Goal: Entertainment & Leisure: Consume media (video, audio)

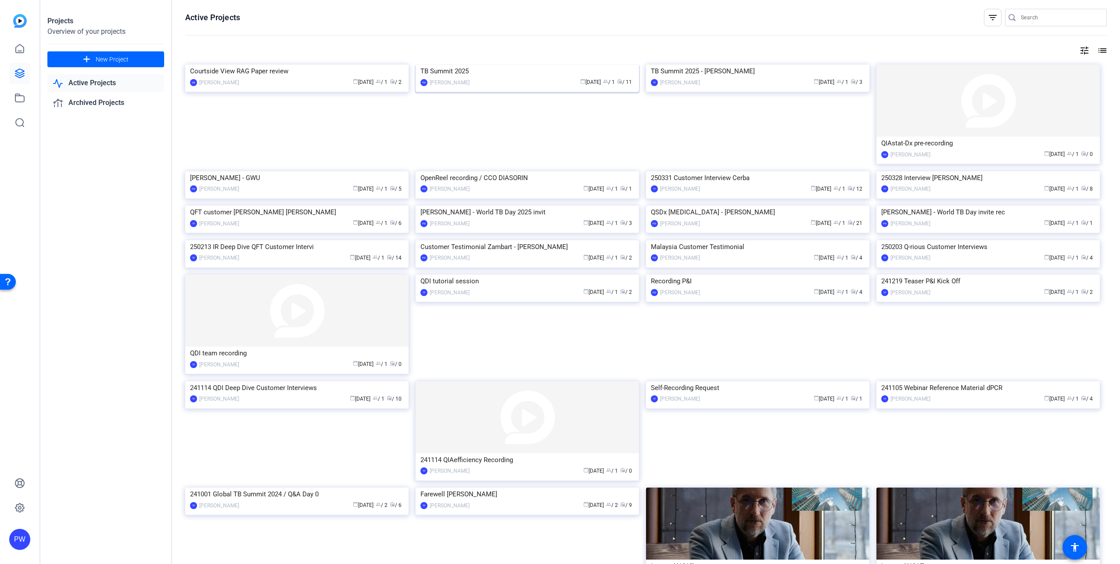
click at [551, 65] on img at bounding box center [527, 65] width 223 height 0
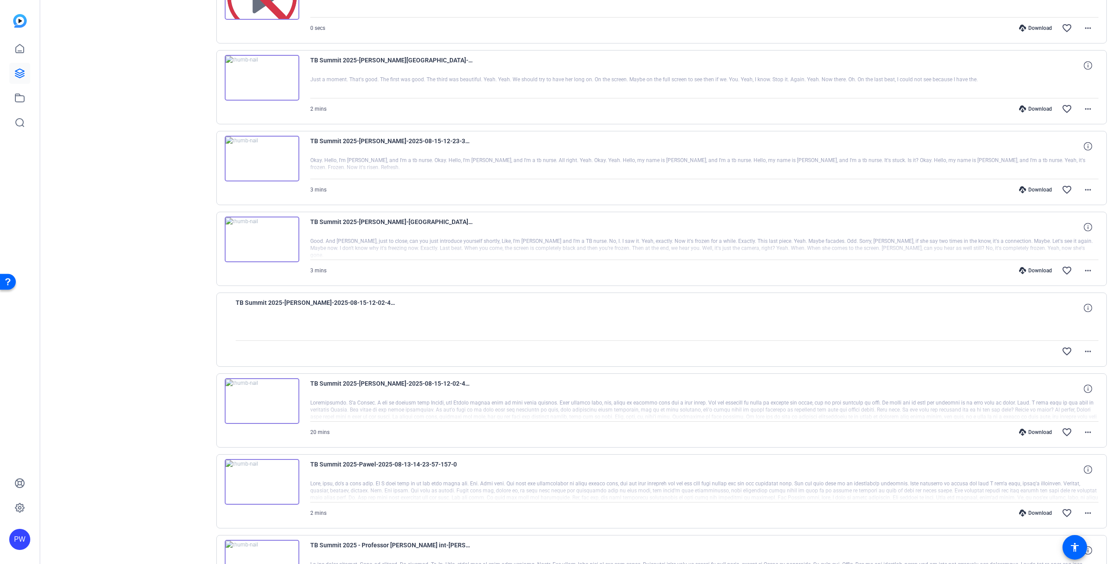
scroll to position [351, 0]
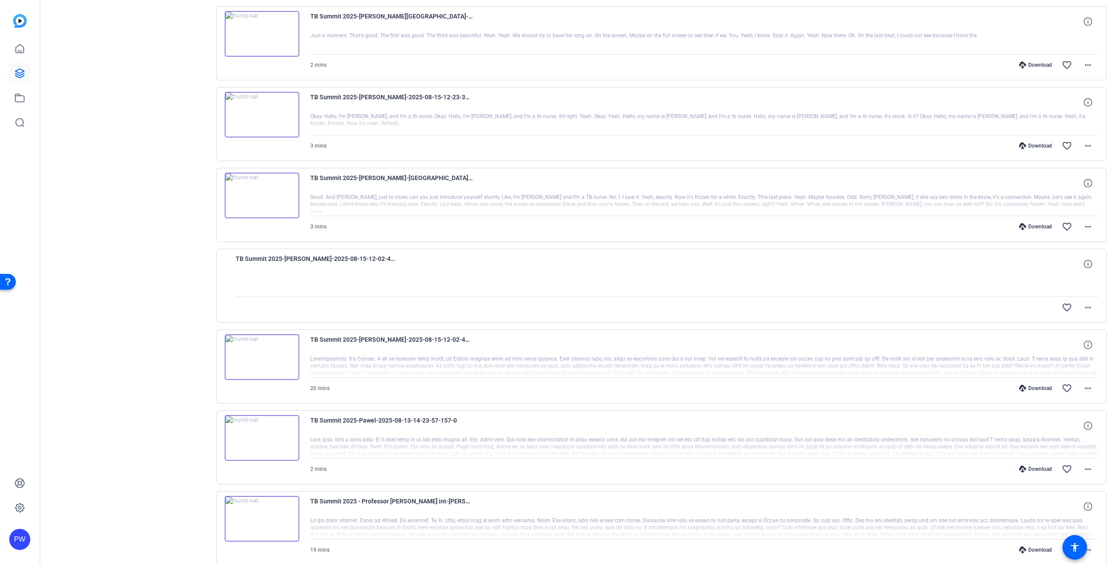
click at [259, 438] on img at bounding box center [262, 438] width 75 height 46
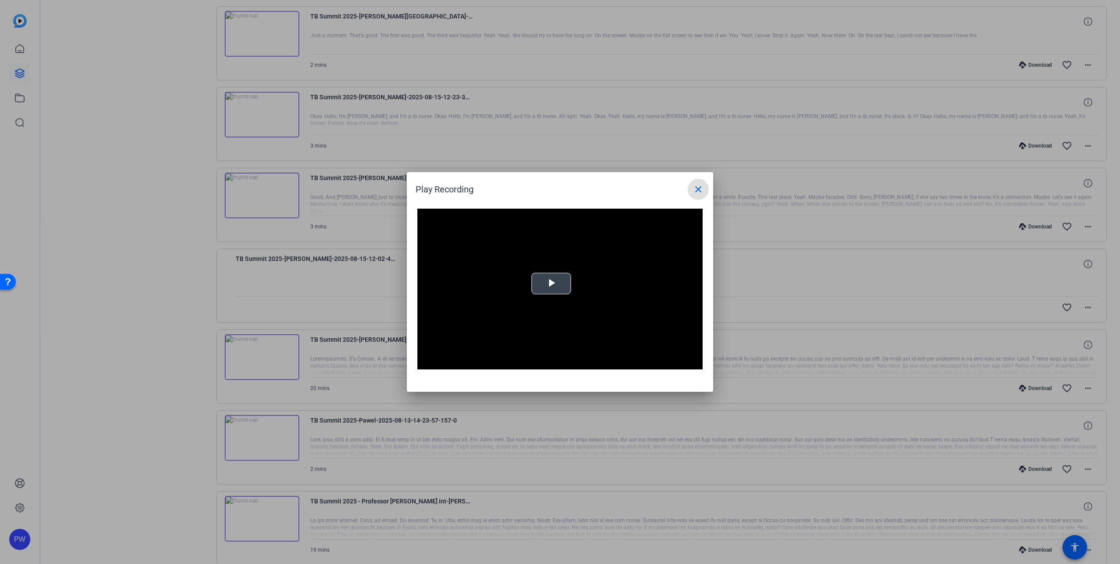
click at [551, 284] on span "Video Player" at bounding box center [551, 284] width 0 height 0
click at [698, 191] on mat-icon "close" at bounding box center [698, 189] width 11 height 11
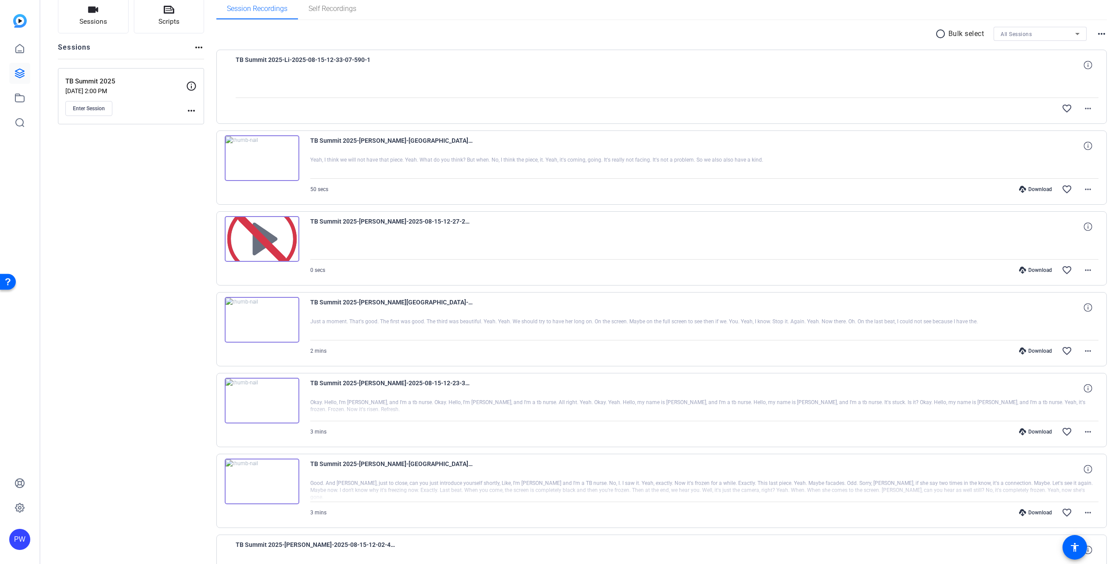
scroll to position [0, 0]
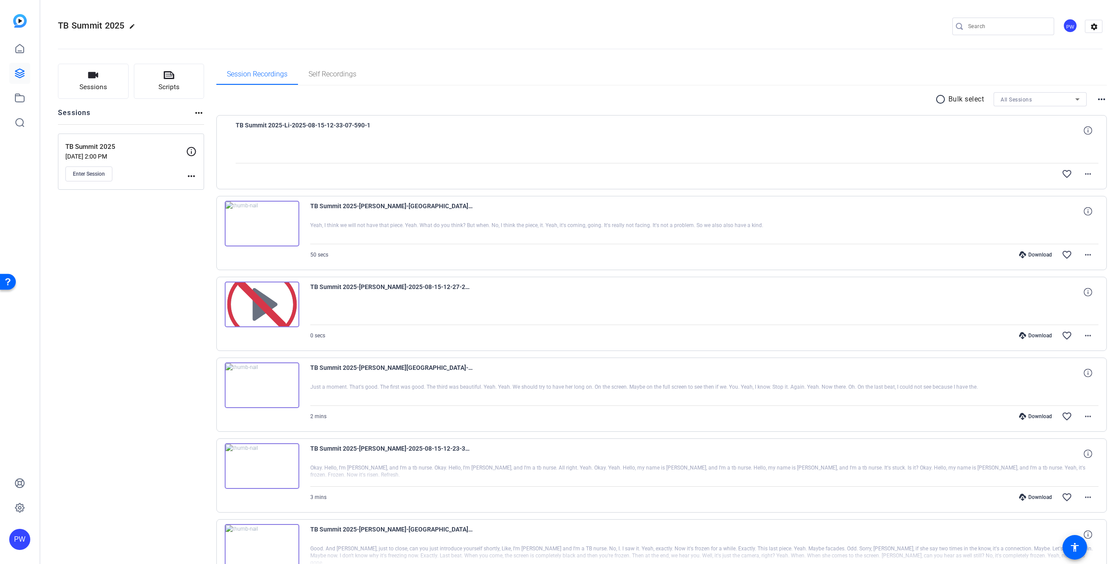
click at [208, 463] on div "Sessions Scripts Sessions more_horiz TB Summit 2025 [DATE] 2:00 PM Enter Sessio…" at bounding box center [580, 512] width 1080 height 918
click at [265, 477] on img at bounding box center [262, 466] width 75 height 46
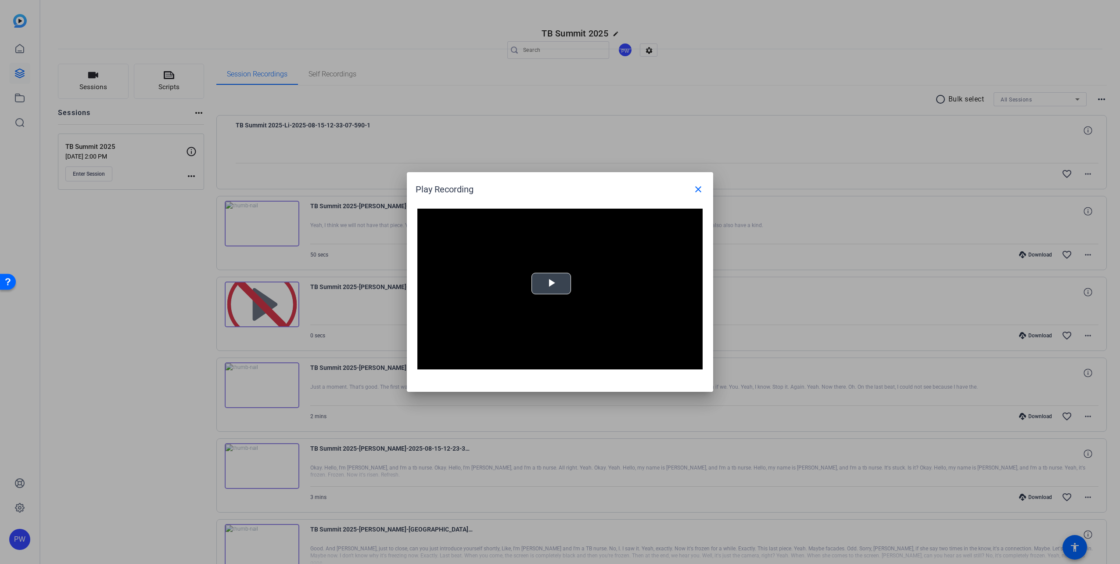
click at [551, 284] on span "Video Player" at bounding box center [551, 284] width 0 height 0
click at [496, 364] on div "Loaded : 100.00% -:- 0:00" at bounding box center [550, 362] width 195 height 13
click at [695, 363] on span "Video Player" at bounding box center [694, 363] width 18 height 0
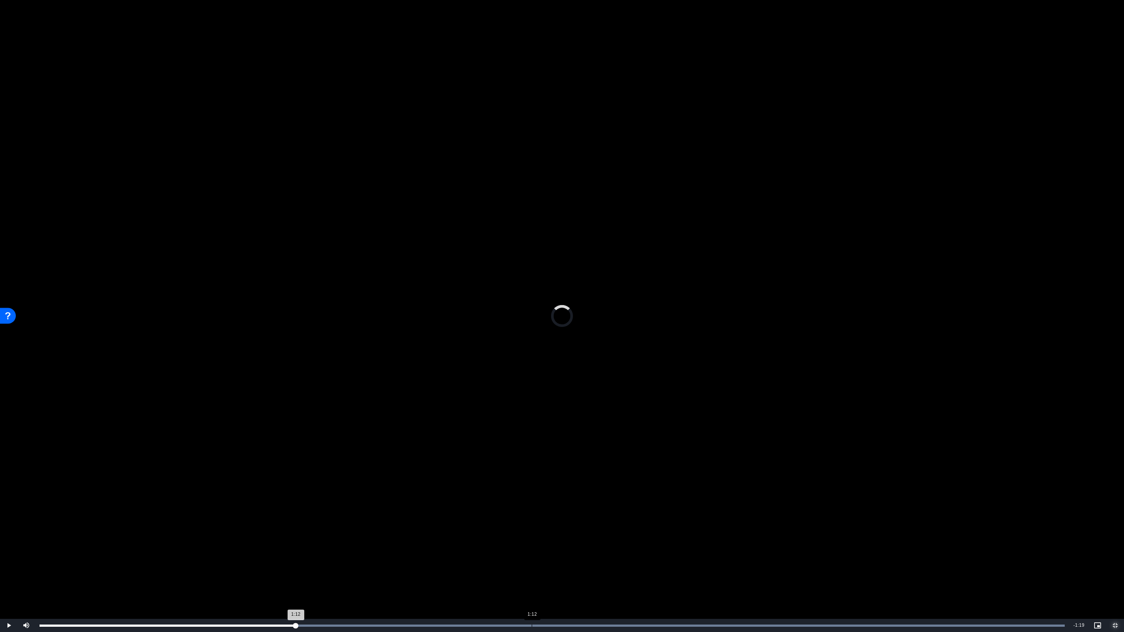
click at [532, 563] on div "Loaded : 100.00% 1:12 1:12" at bounding box center [552, 625] width 1034 height 13
click at [1106, 563] on button "Exit Fullscreen" at bounding box center [1115, 625] width 18 height 13
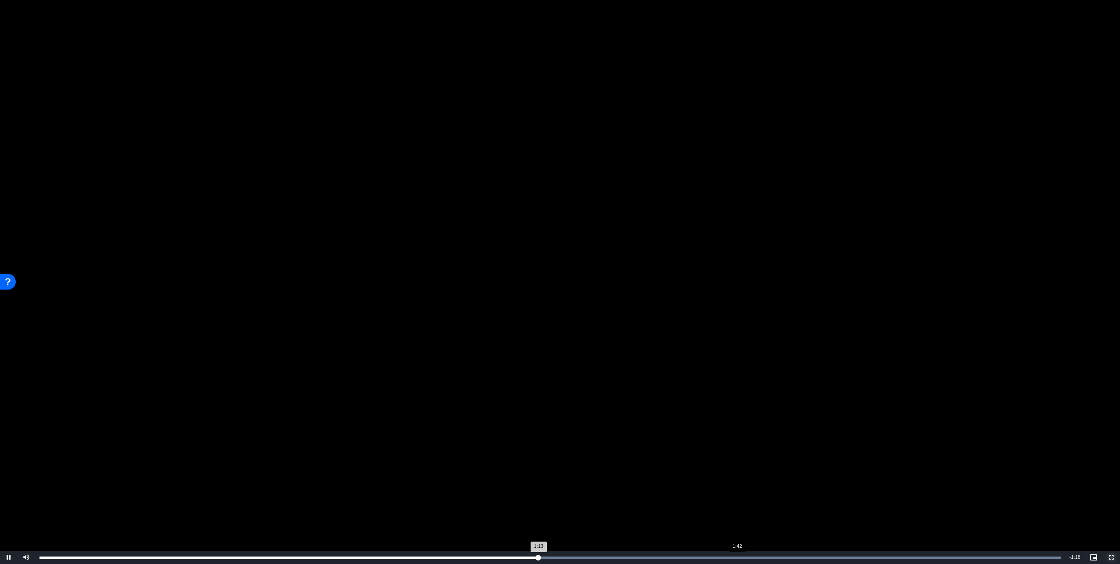
click at [1103, 551] on button "Fullscreen" at bounding box center [1112, 557] width 18 height 13
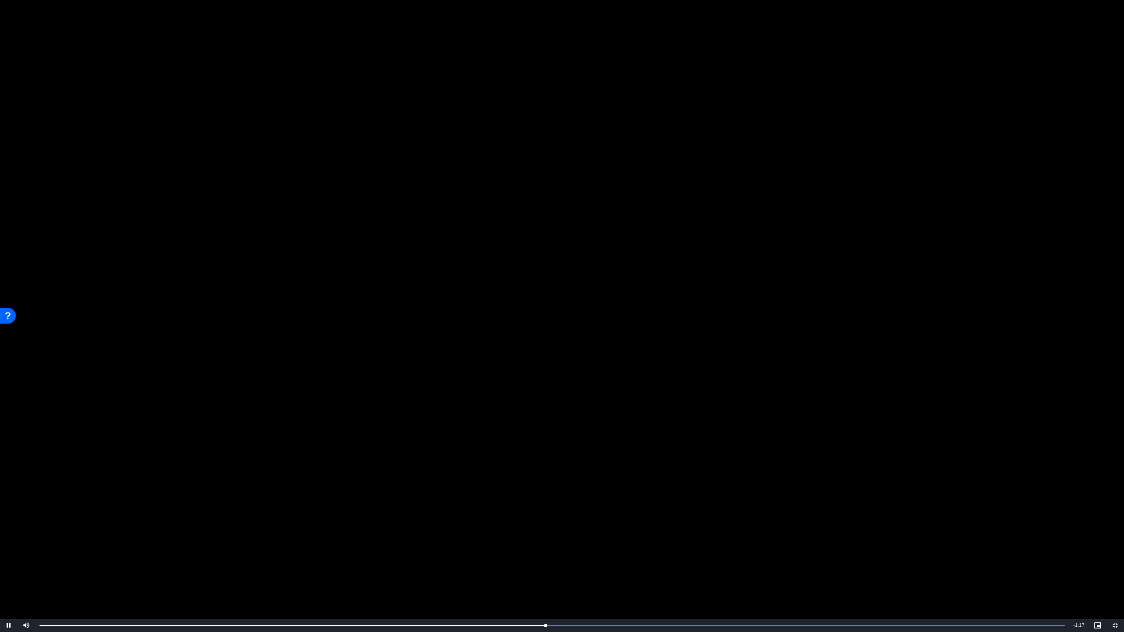
click at [661, 551] on video "Video Player" at bounding box center [562, 316] width 1124 height 632
click at [651, 552] on video "Video Player" at bounding box center [562, 316] width 1124 height 632
click at [1114, 563] on span "Video Player" at bounding box center [1115, 626] width 18 height 0
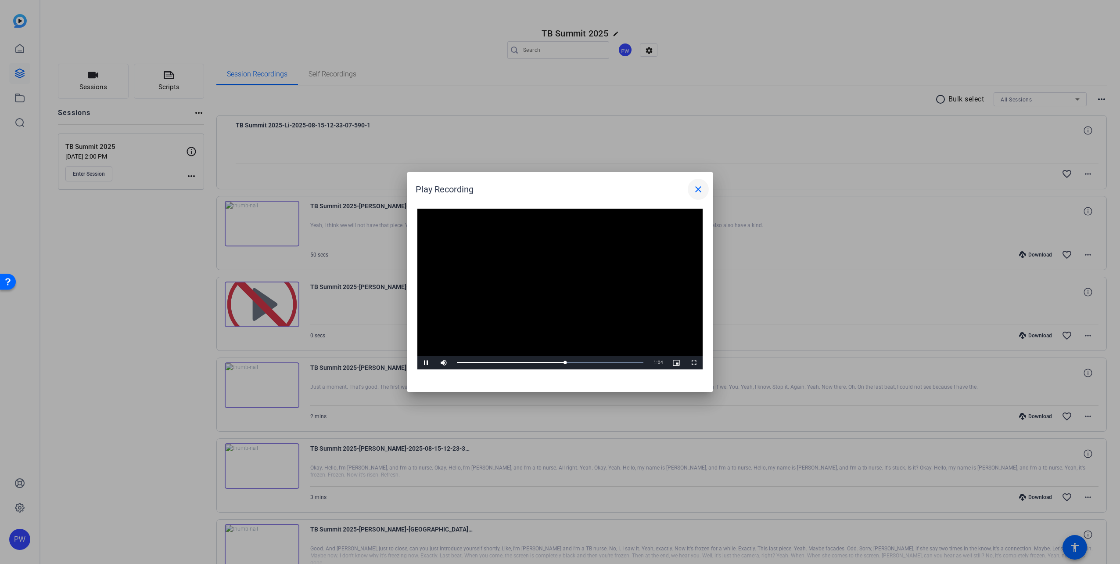
click at [702, 193] on mat-icon "close" at bounding box center [698, 189] width 11 height 11
